Goal: Information Seeking & Learning: Learn about a topic

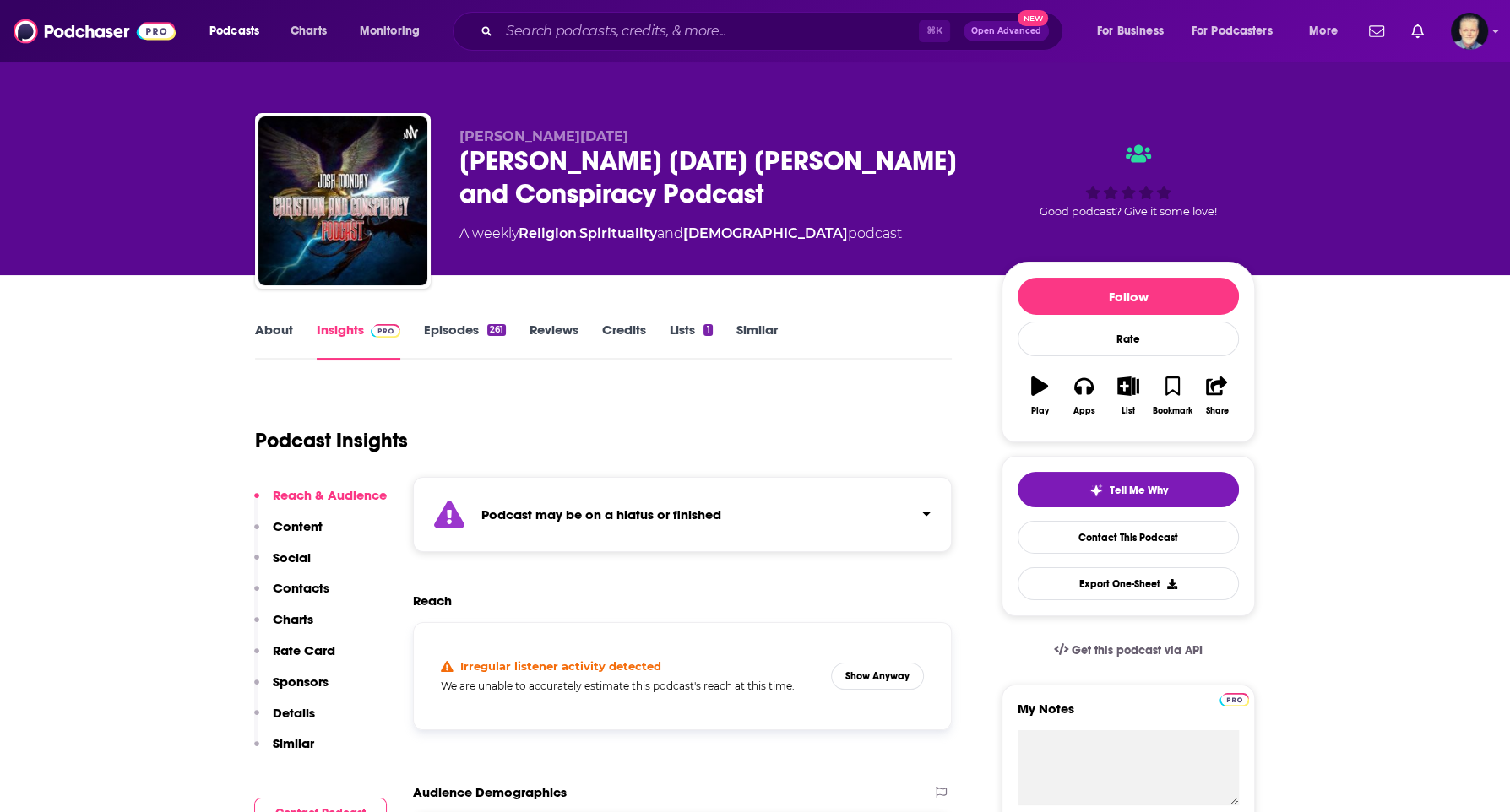
click at [857, 33] on input "Search podcasts, credits, & more..." at bounding box center [709, 31] width 420 height 27
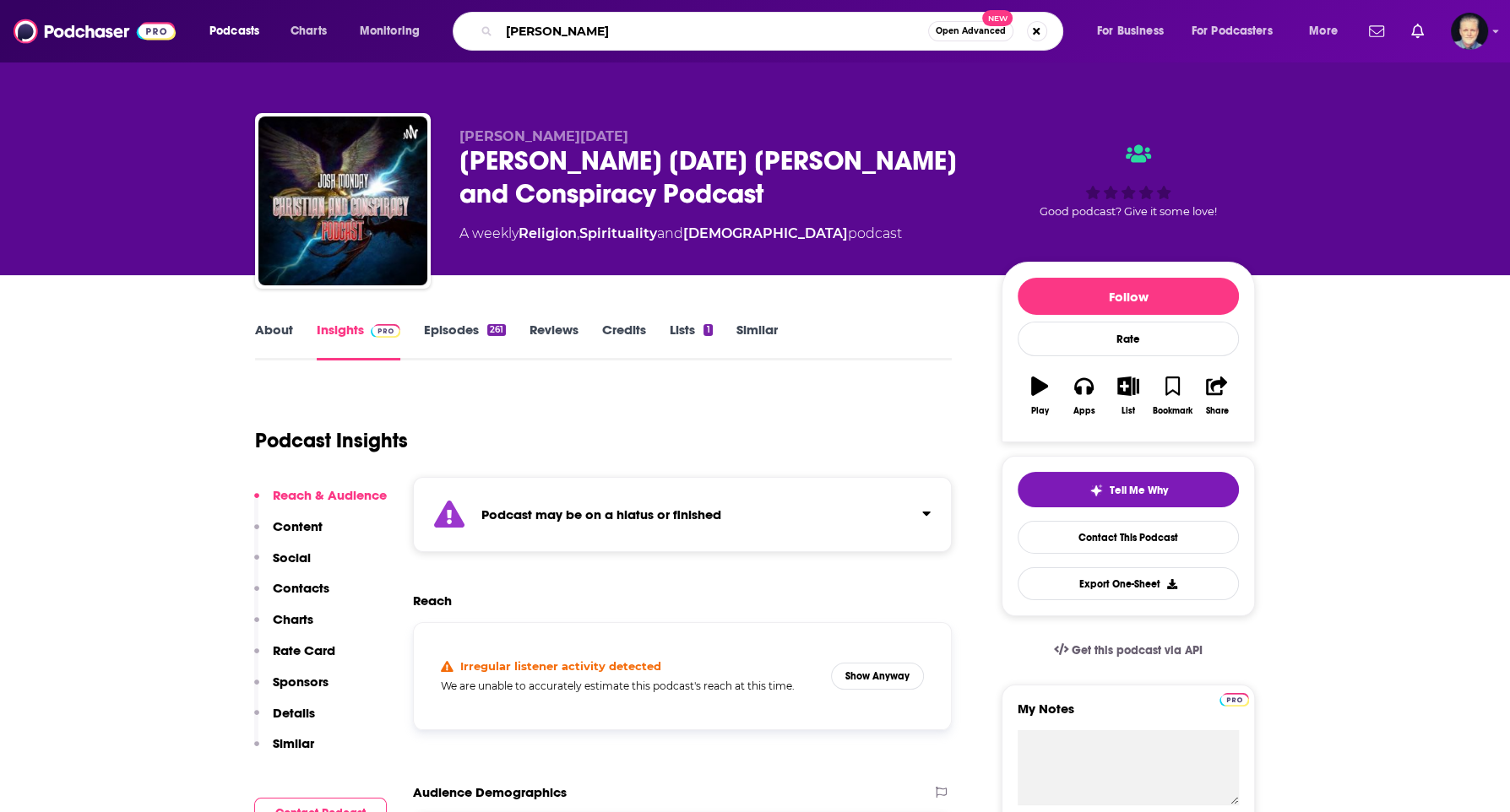
type input "[PERSON_NAME][DATE]"
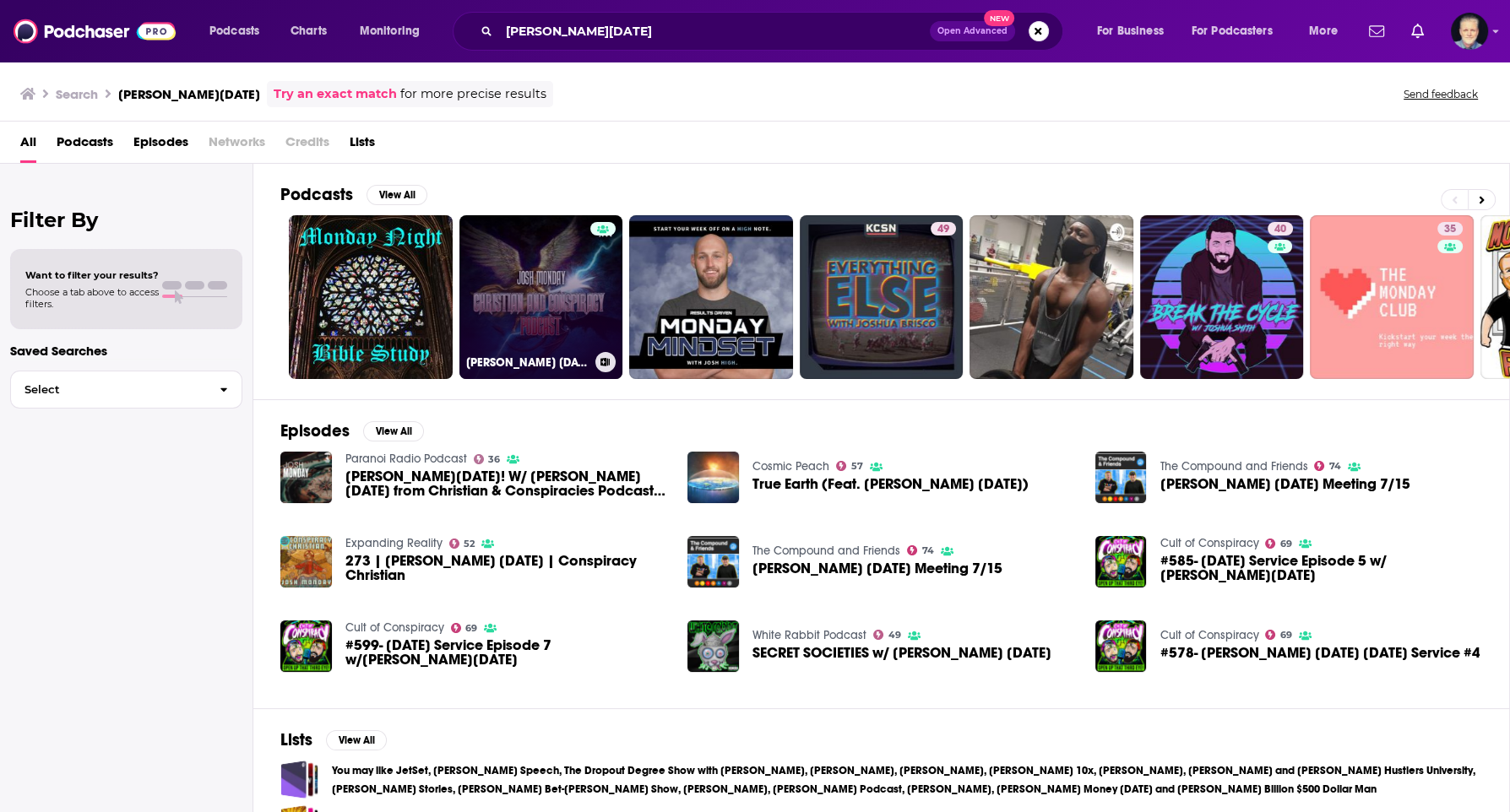
click at [532, 318] on link "[PERSON_NAME] [DATE] [PERSON_NAME] and Conspiracy Podcast" at bounding box center [541, 298] width 164 height 164
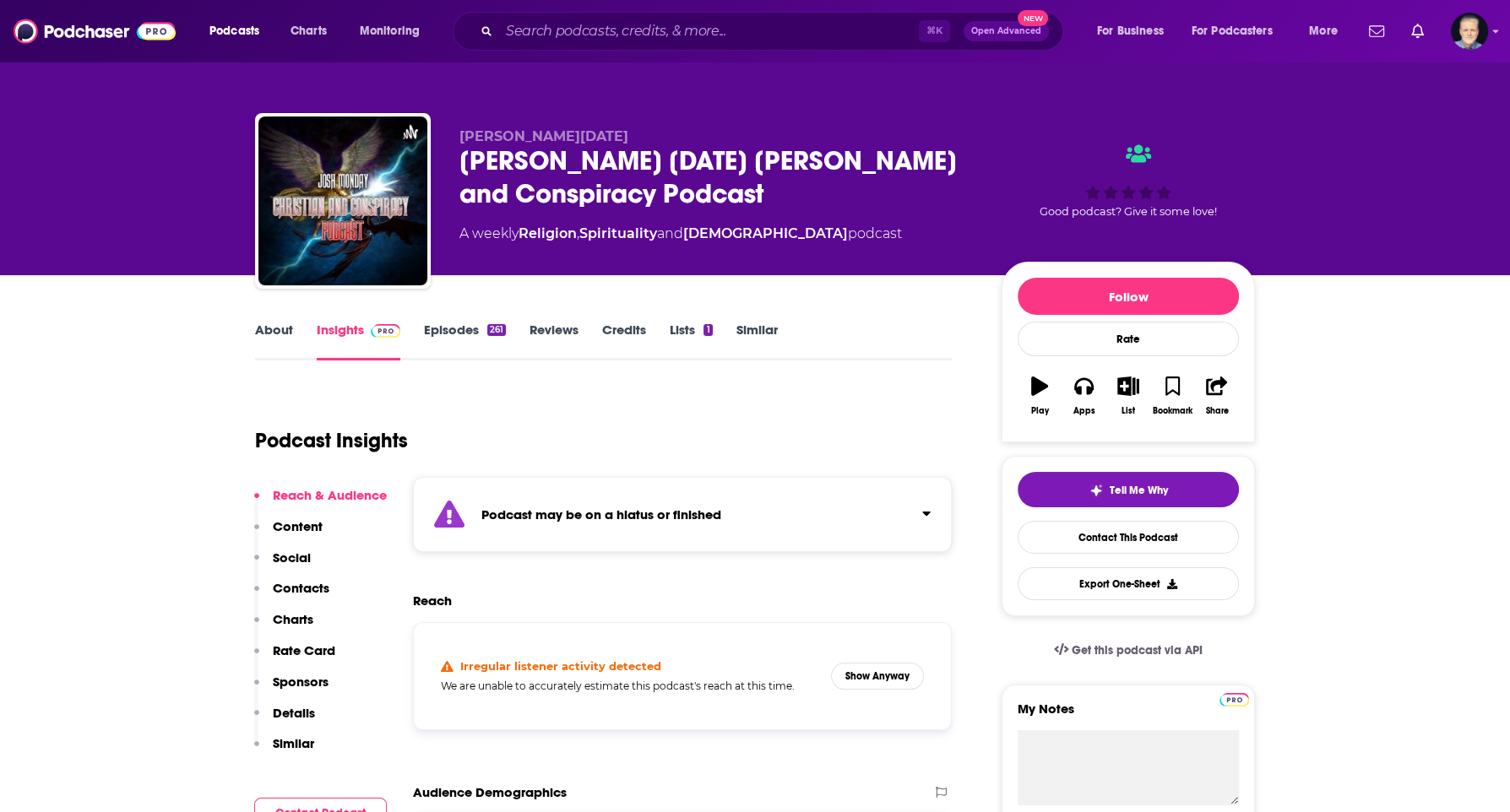
click at [471, 334] on link "Episodes 261" at bounding box center [464, 341] width 82 height 38
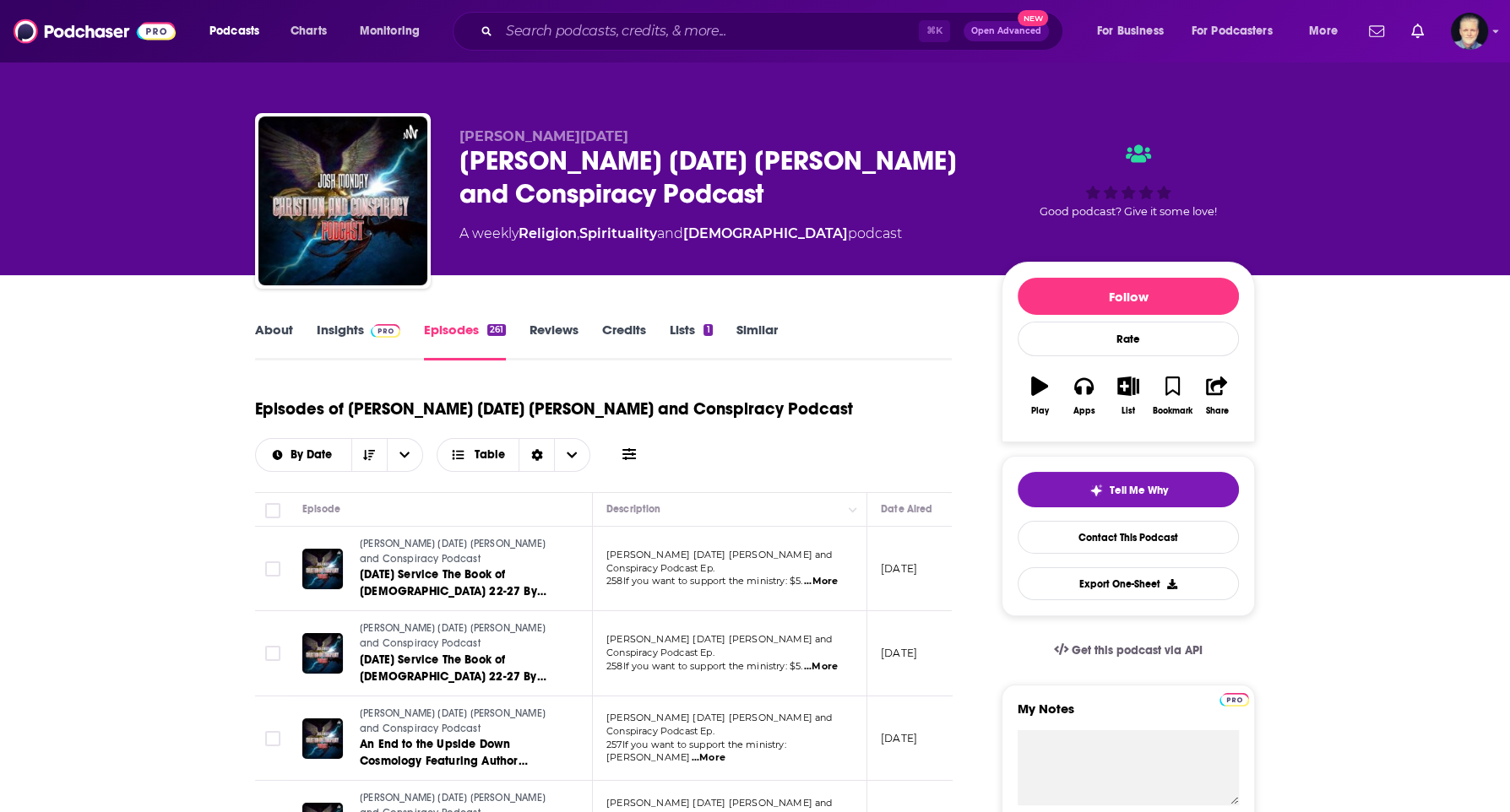
click at [369, 334] on span at bounding box center [381, 330] width 36 height 16
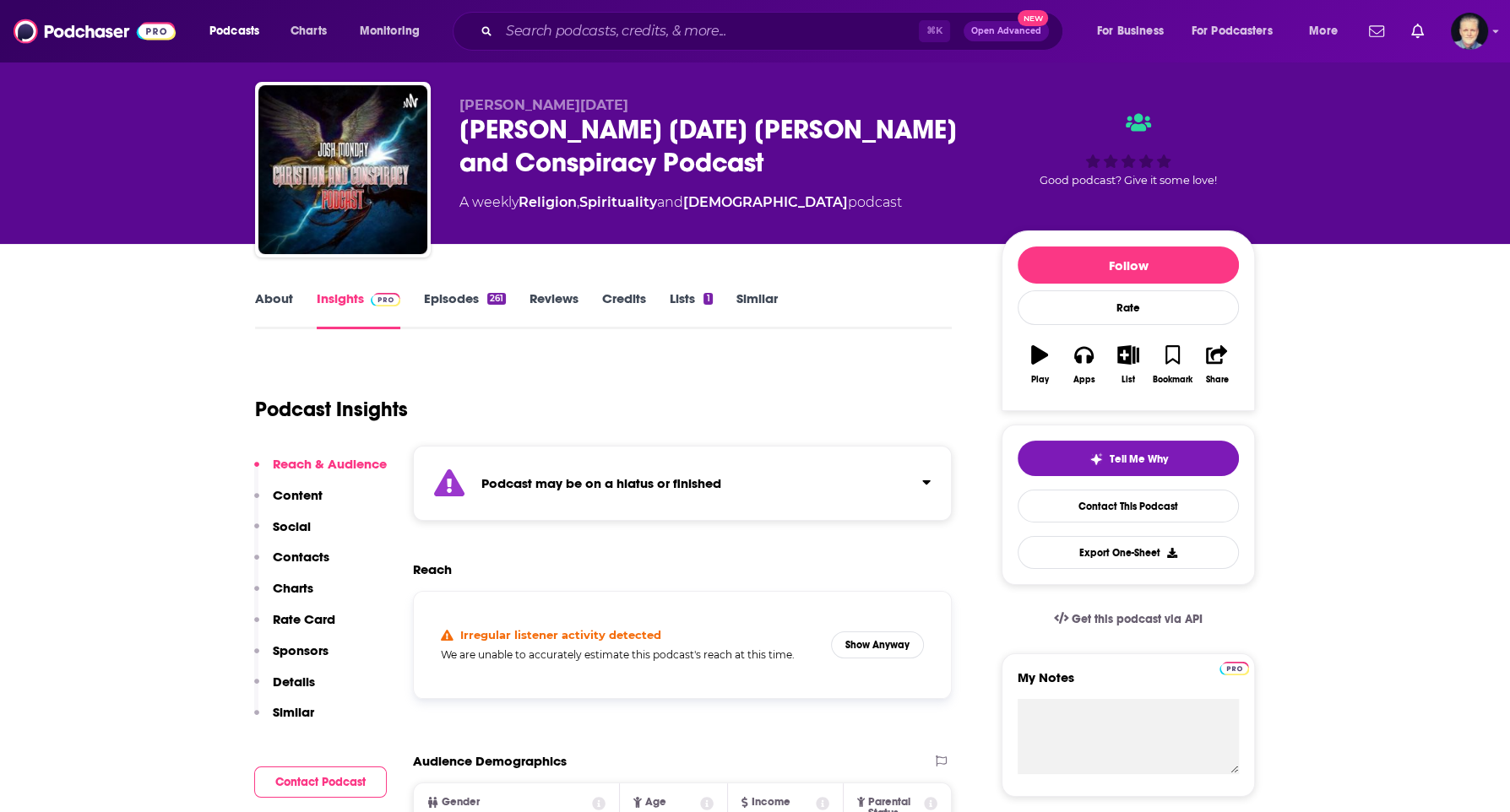
scroll to position [66, 0]
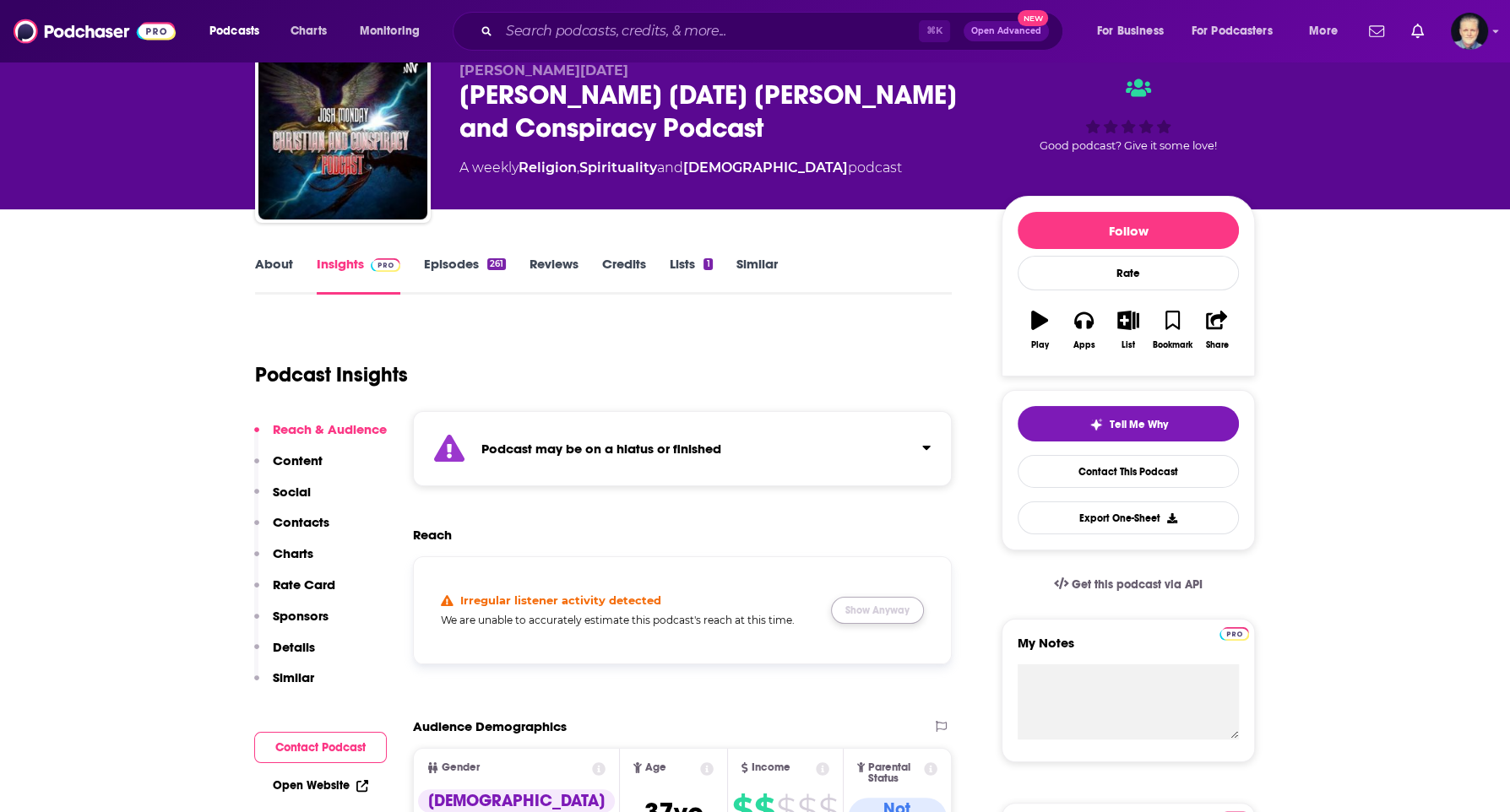
click at [872, 605] on button "Show Anyway" at bounding box center [877, 610] width 93 height 27
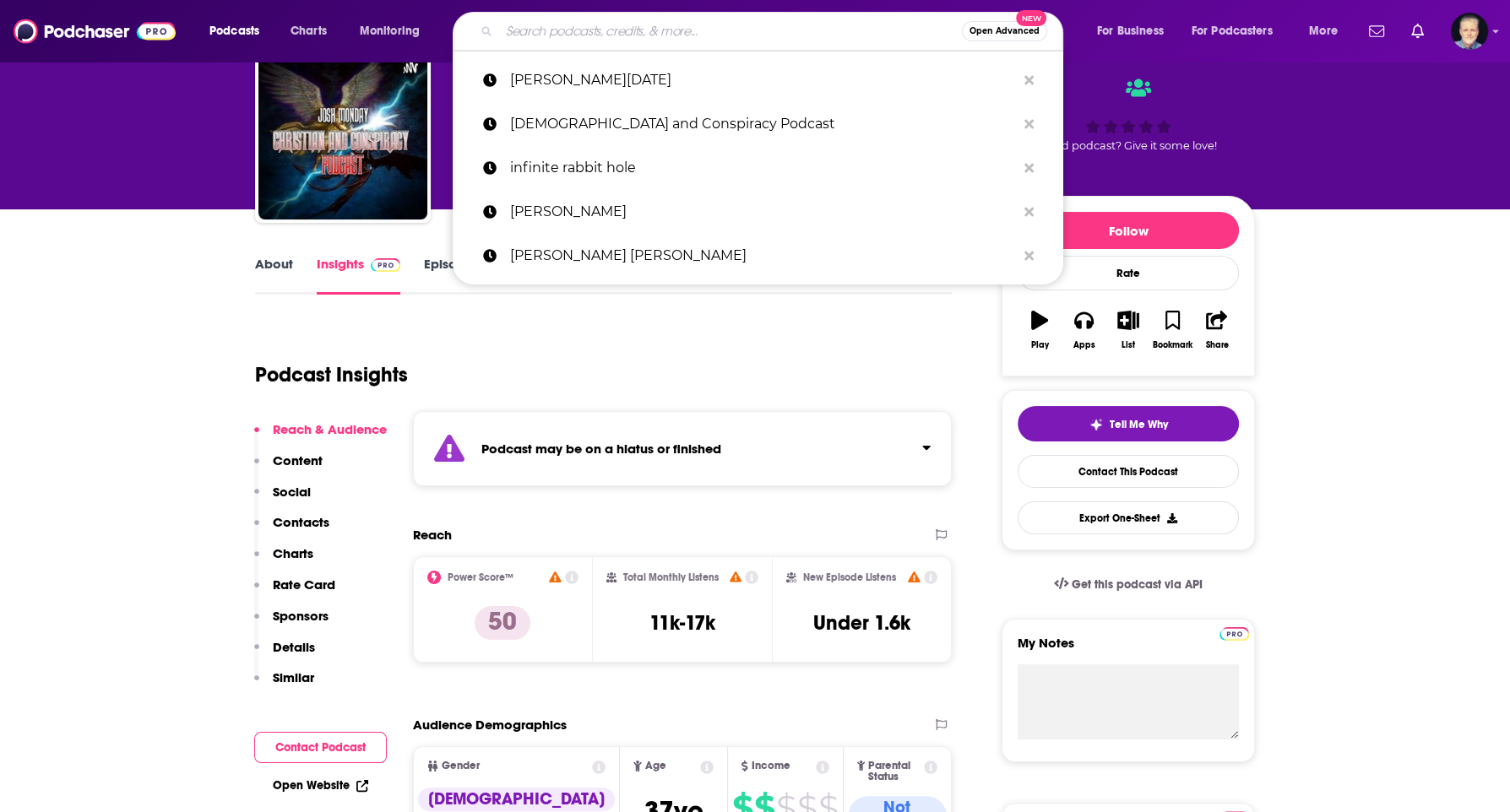
click at [765, 38] on input "Search podcasts, credits, & more..." at bounding box center [730, 31] width 463 height 27
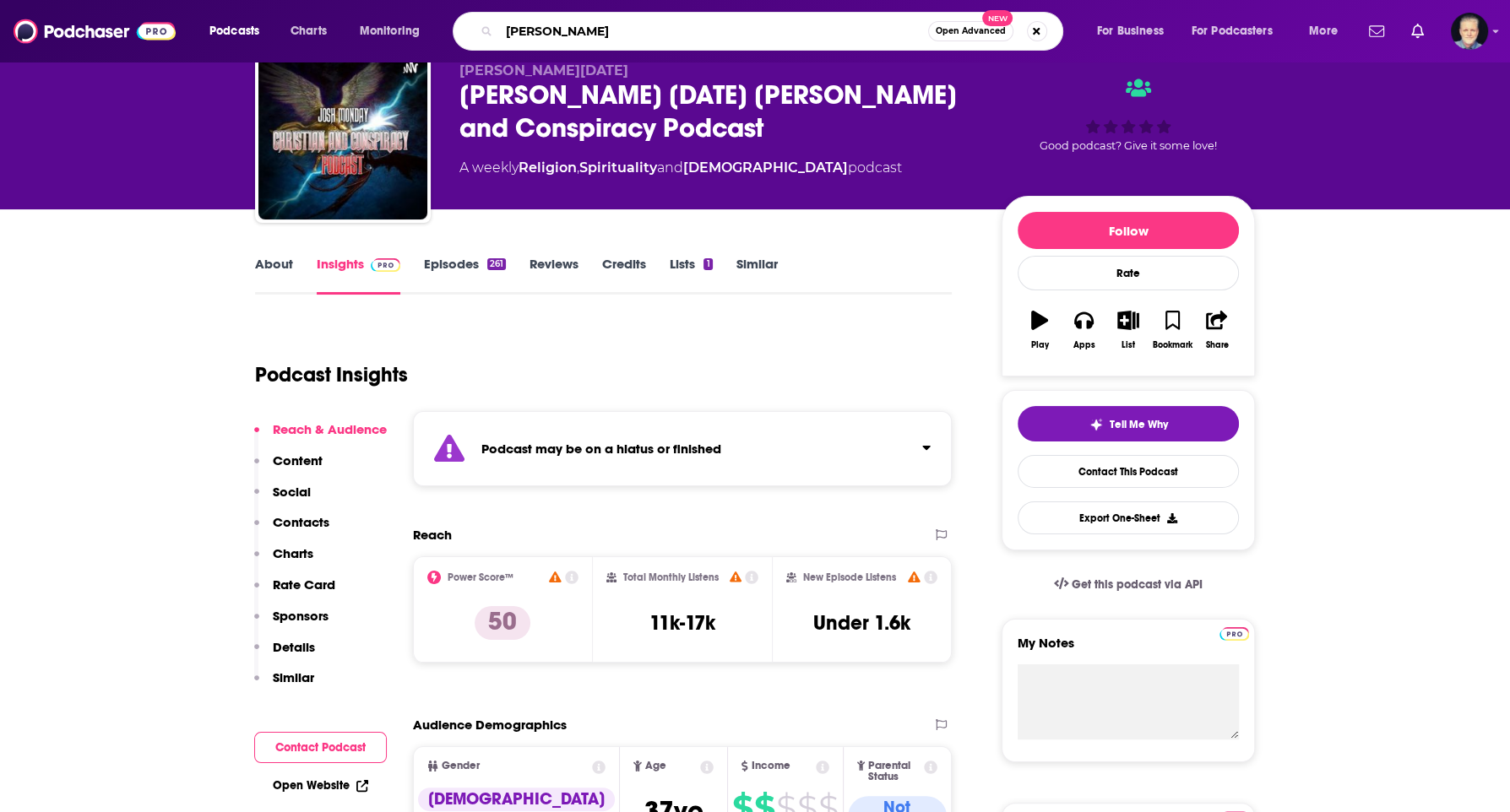
type input "[PERSON_NAME]"
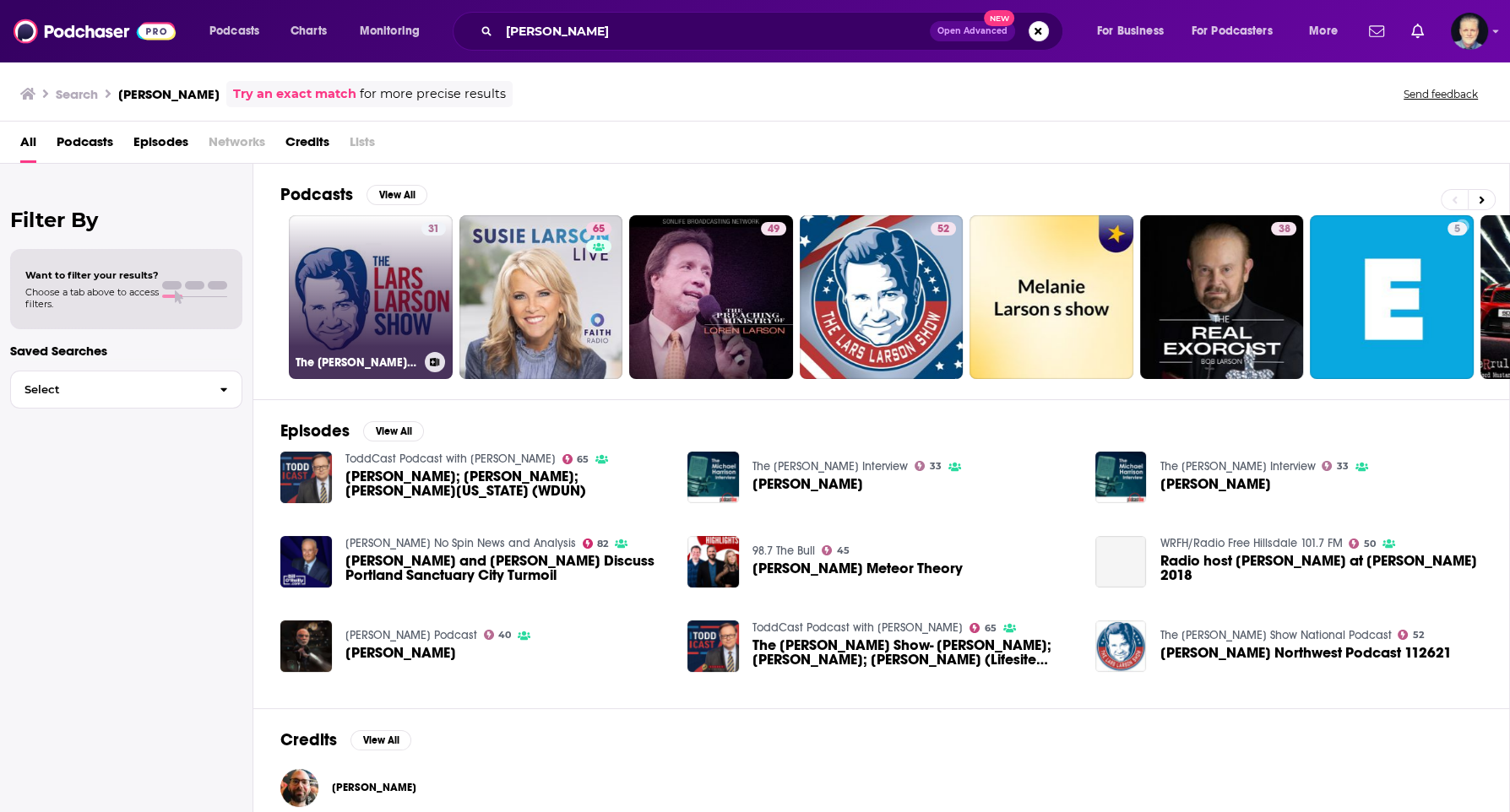
click at [367, 331] on link "31 The [PERSON_NAME] Show Interviews" at bounding box center [371, 298] width 164 height 164
